Goal: Task Accomplishment & Management: Manage account settings

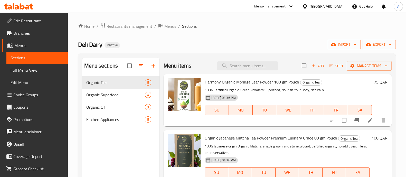
scroll to position [149, 0]
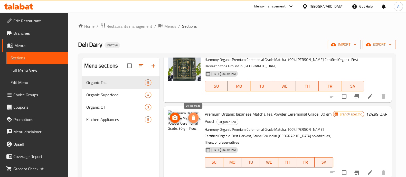
click at [195, 117] on icon "delete image" at bounding box center [193, 118] width 6 height 6
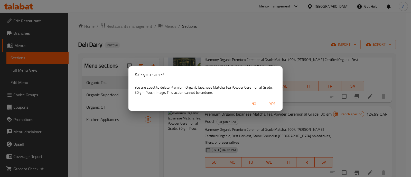
click at [275, 103] on span "Yes" at bounding box center [272, 104] width 12 height 6
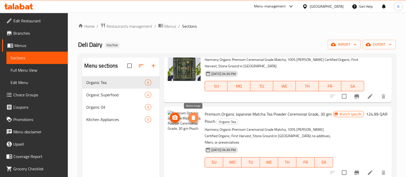
click at [191, 116] on icon "delete image" at bounding box center [193, 118] width 6 height 6
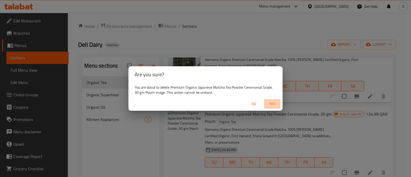
click at [270, 103] on span "Yes" at bounding box center [272, 104] width 12 height 6
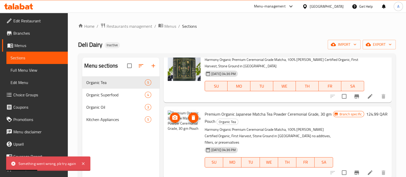
click at [192, 119] on icon "delete image" at bounding box center [194, 117] width 4 height 5
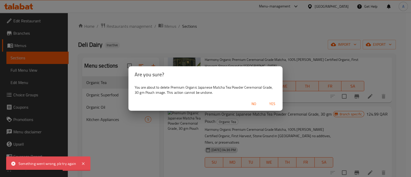
click at [256, 103] on span "No" at bounding box center [254, 104] width 12 height 6
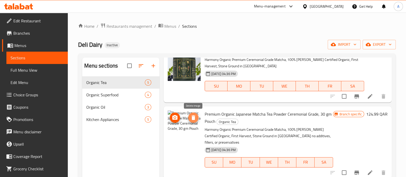
click at [195, 117] on icon "delete image" at bounding box center [193, 118] width 6 height 6
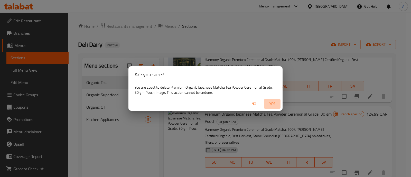
click at [272, 103] on span "Yes" at bounding box center [272, 104] width 12 height 6
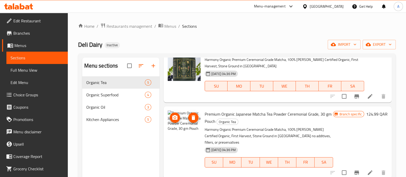
click at [193, 120] on icon "delete image" at bounding box center [194, 117] width 4 height 5
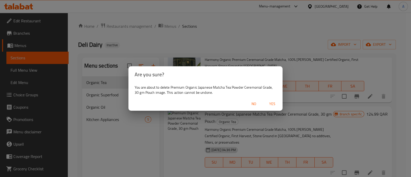
click at [273, 104] on span "Yes" at bounding box center [272, 104] width 12 height 6
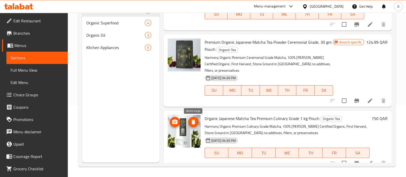
scroll to position [0, 0]
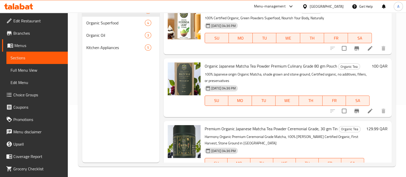
click at [28, 34] on span "Branches" at bounding box center [38, 33] width 50 height 6
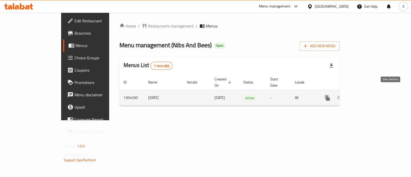
click at [367, 96] on icon "enhanced table" at bounding box center [364, 98] width 5 height 5
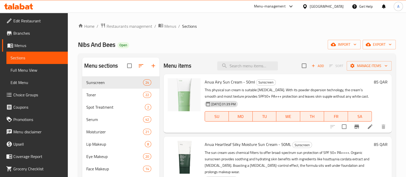
click at [28, 33] on span "Branches" at bounding box center [38, 33] width 50 height 6
